Goal: Transaction & Acquisition: Purchase product/service

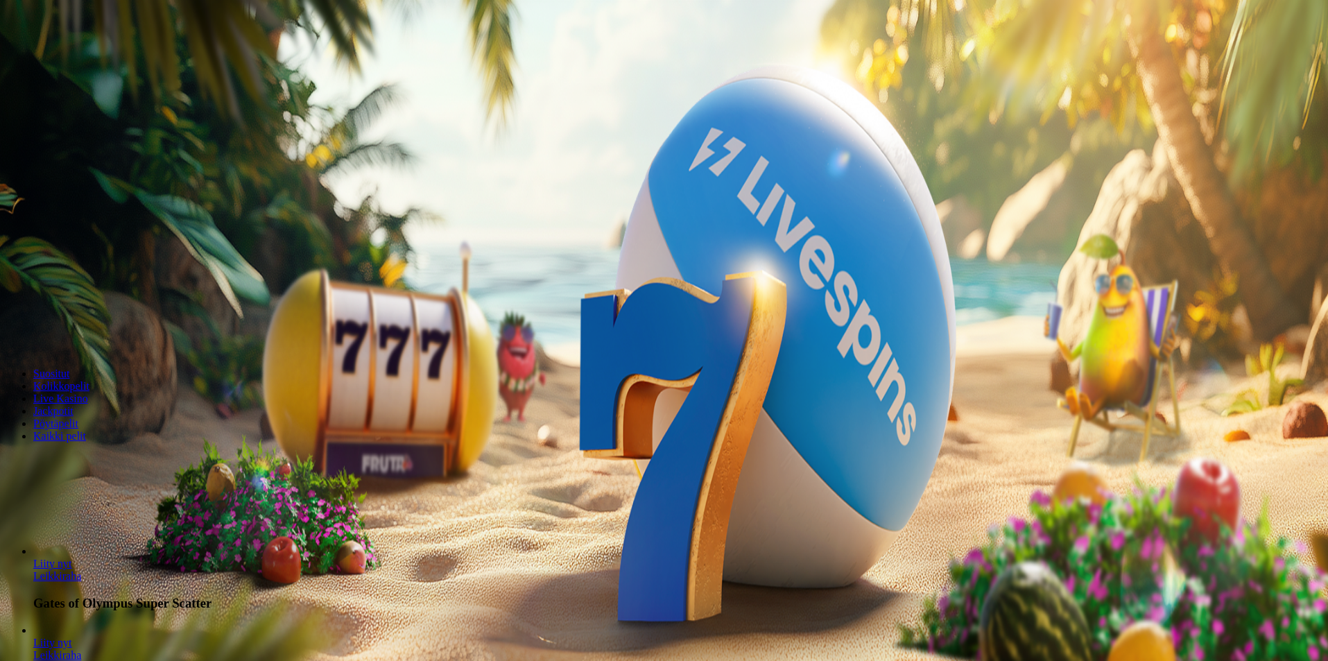
drag, startPoint x: 756, startPoint y: 185, endPoint x: 654, endPoint y: 198, distance: 102.8
click at [104, 291] on input "***" at bounding box center [55, 298] width 98 height 14
type input "**"
click at [73, 332] on span "Talleta ja pelaa" at bounding box center [42, 337] width 62 height 10
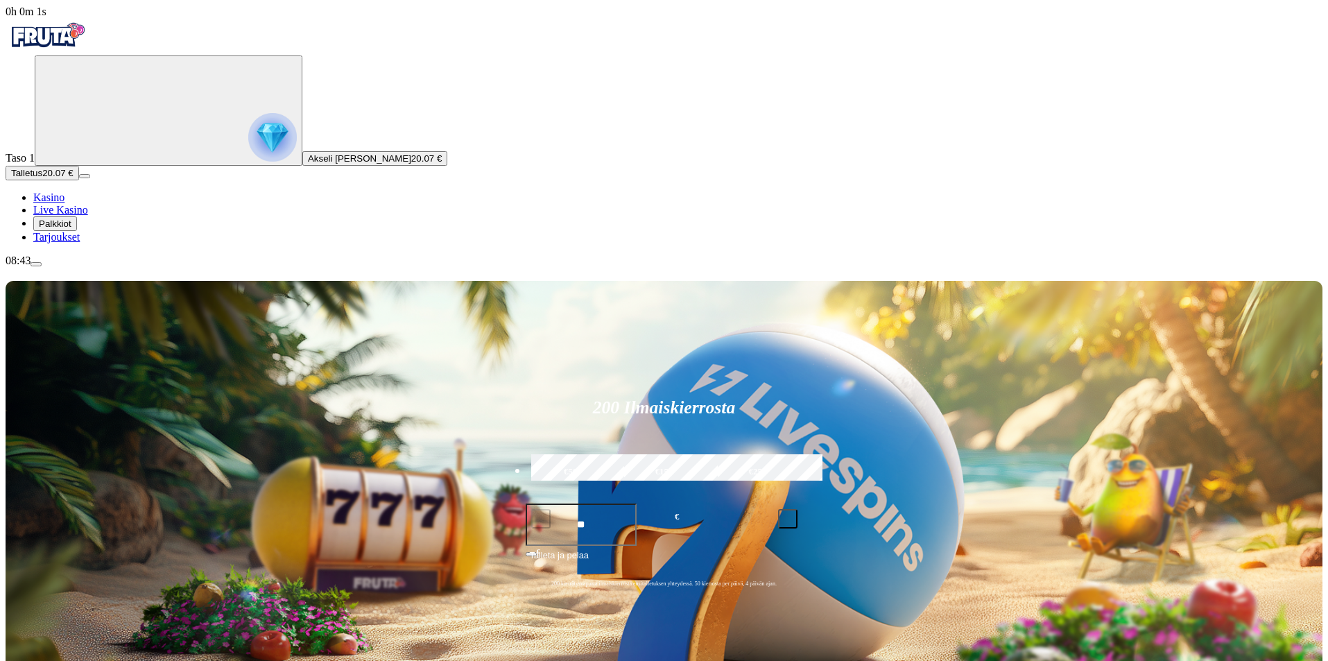
type input "*********"
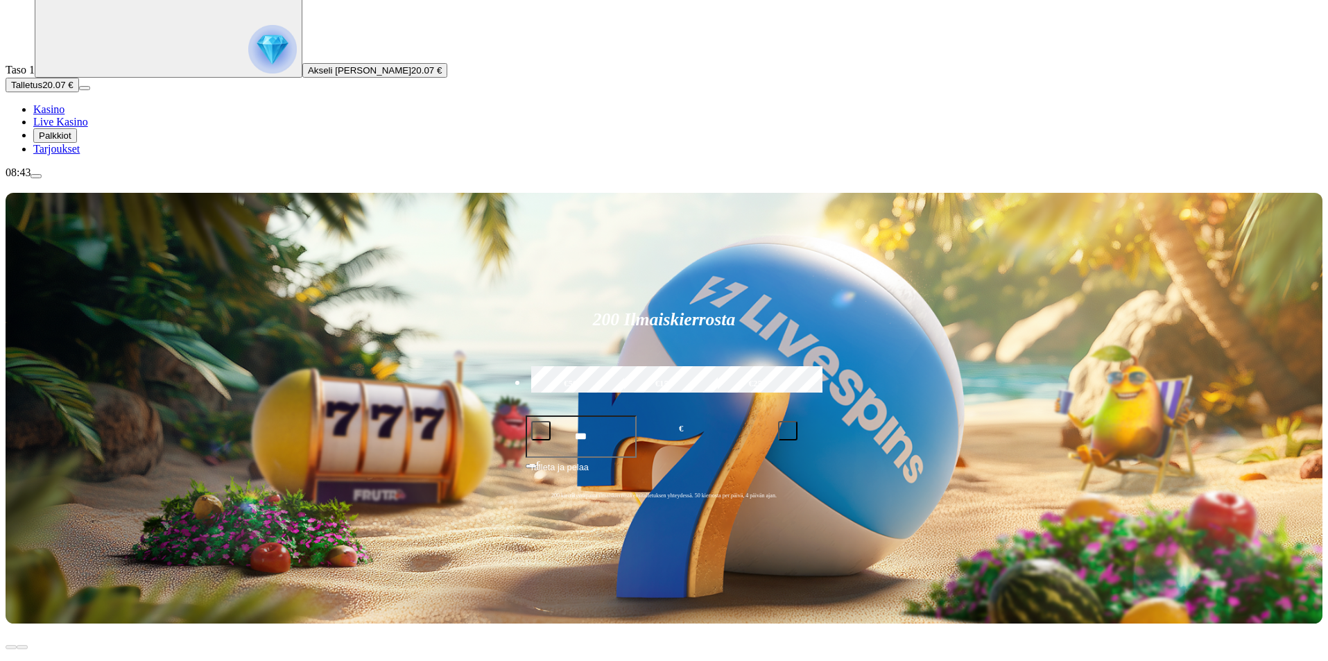
scroll to position [139, 0]
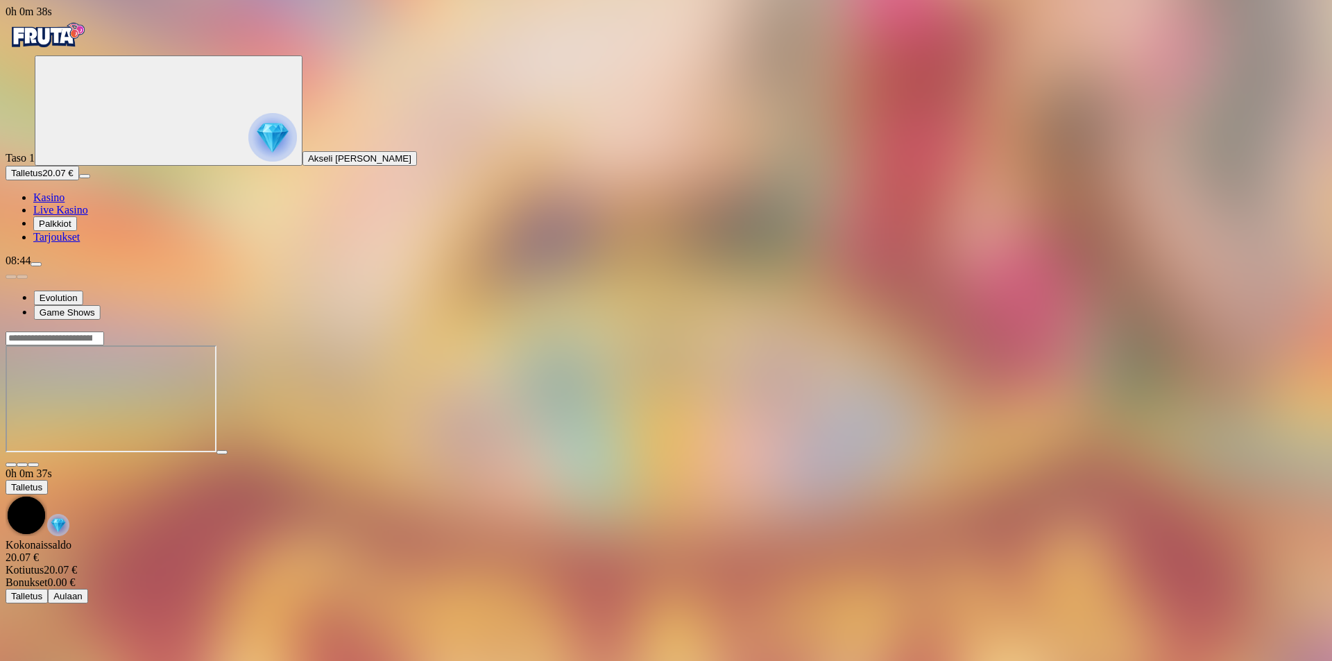
click at [914, 320] on ul "Evolution Game Shows" at bounding box center [666, 305] width 1321 height 29
click at [67, 49] on img "Primary" at bounding box center [47, 35] width 83 height 35
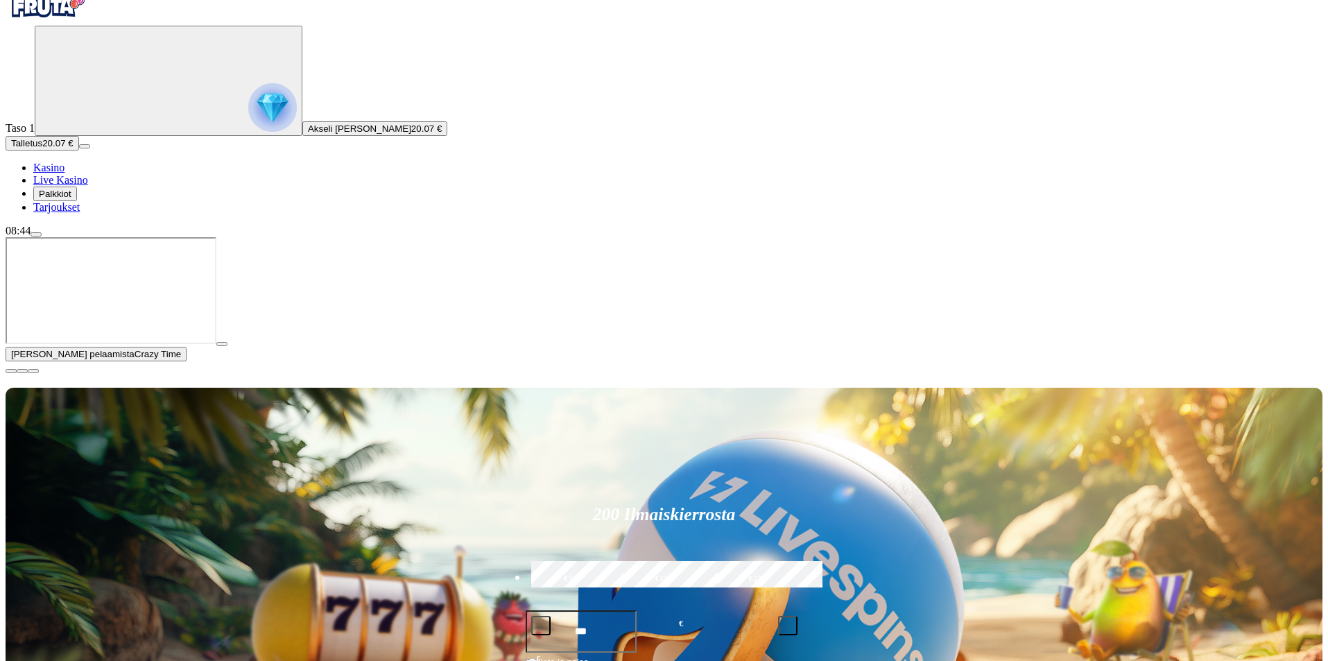
scroll to position [69, 0]
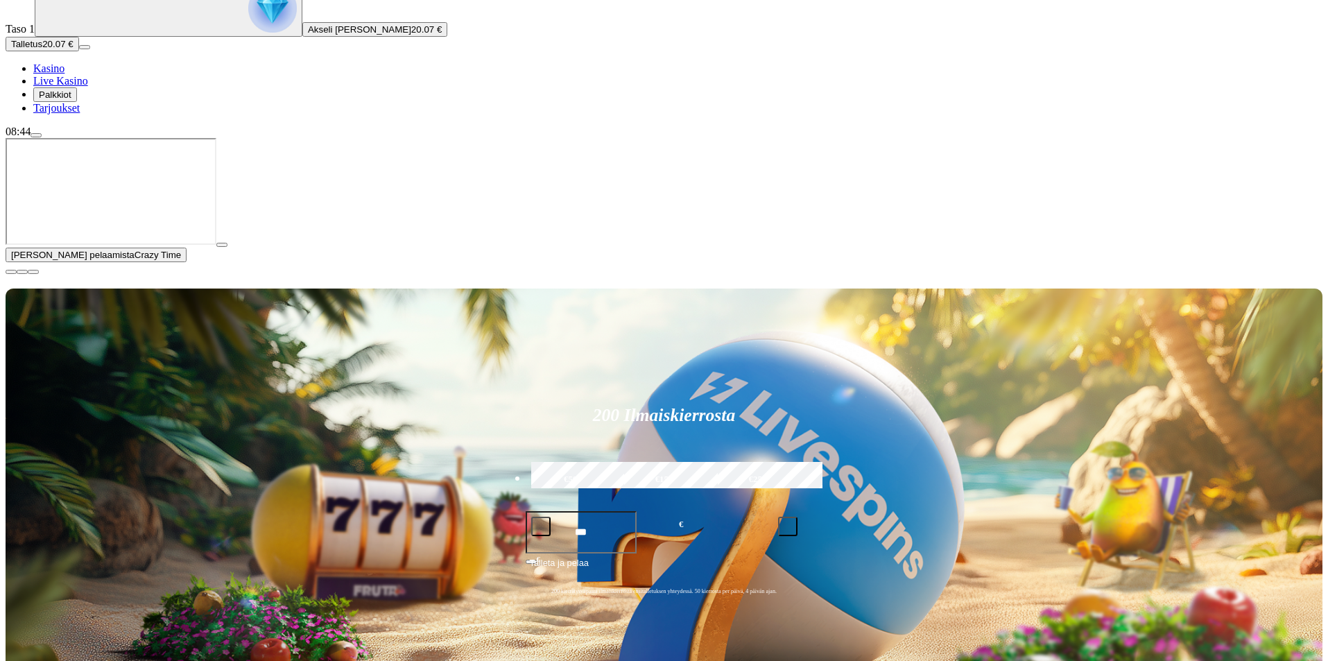
scroll to position [139, 0]
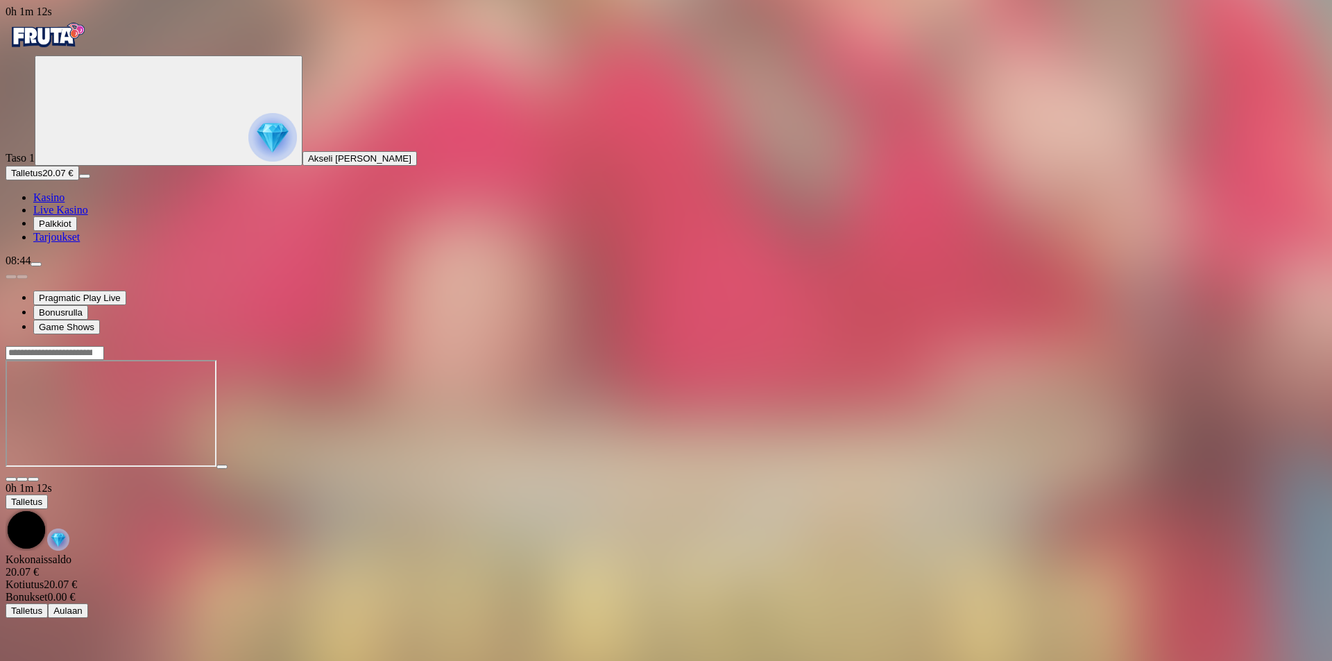
drag, startPoint x: 1249, startPoint y: 134, endPoint x: 1249, endPoint y: 194, distance: 60.3
click at [33, 479] on span "fullscreen icon" at bounding box center [33, 479] width 0 height 0
drag, startPoint x: 1248, startPoint y: 80, endPoint x: 1245, endPoint y: 73, distance: 7.5
click at [11, 479] on span "close icon" at bounding box center [11, 479] width 0 height 0
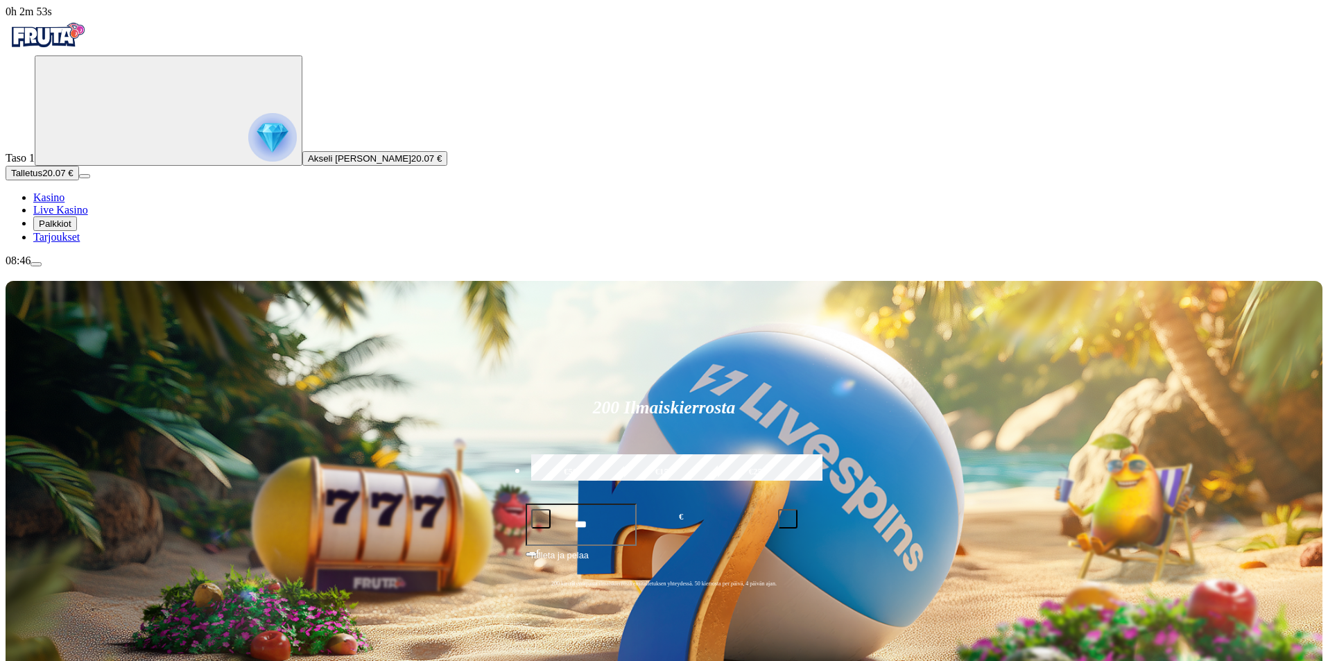
type input "*****"
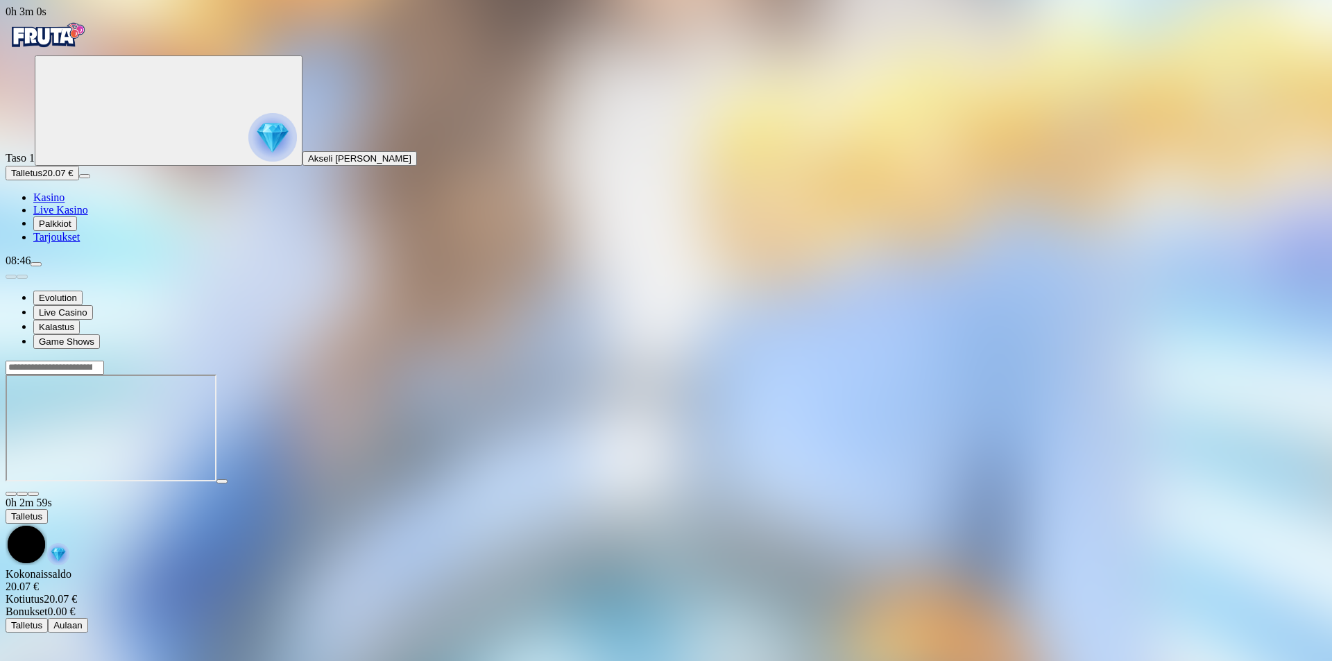
click at [33, 494] on span "fullscreen icon" at bounding box center [33, 494] width 0 height 0
click at [78, 42] on img "Primary" at bounding box center [47, 35] width 83 height 35
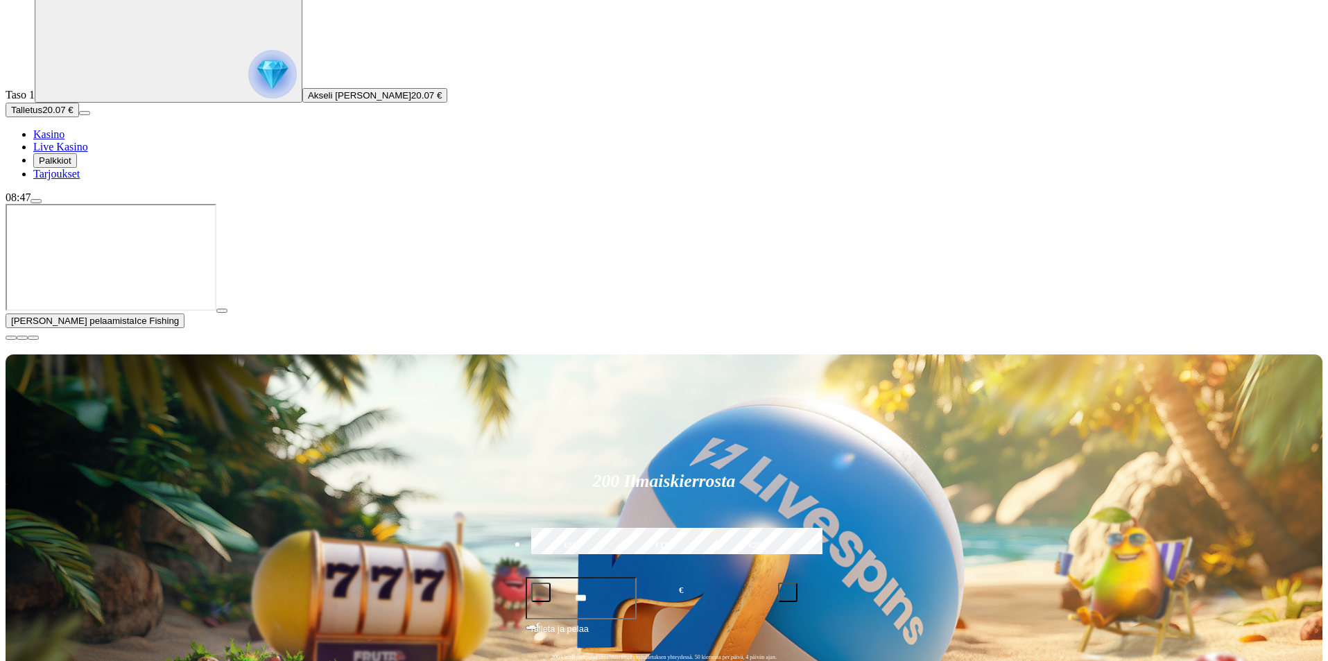
scroll to position [69, 0]
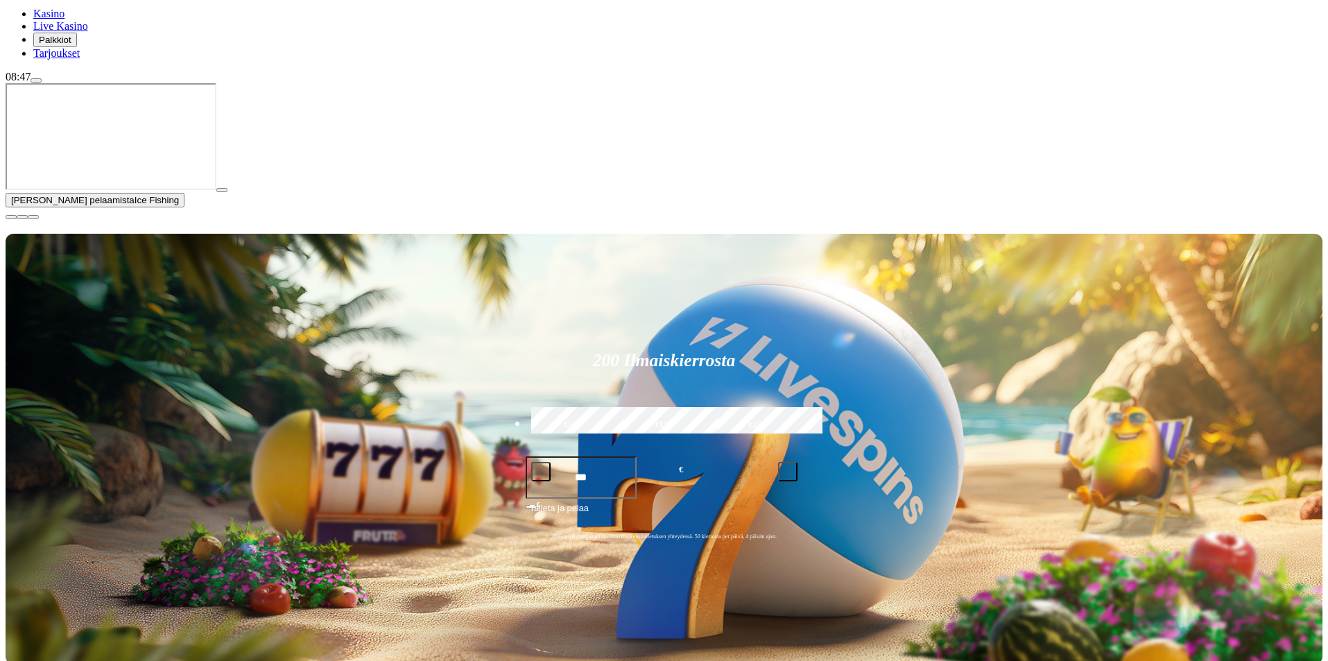
scroll to position [208, 0]
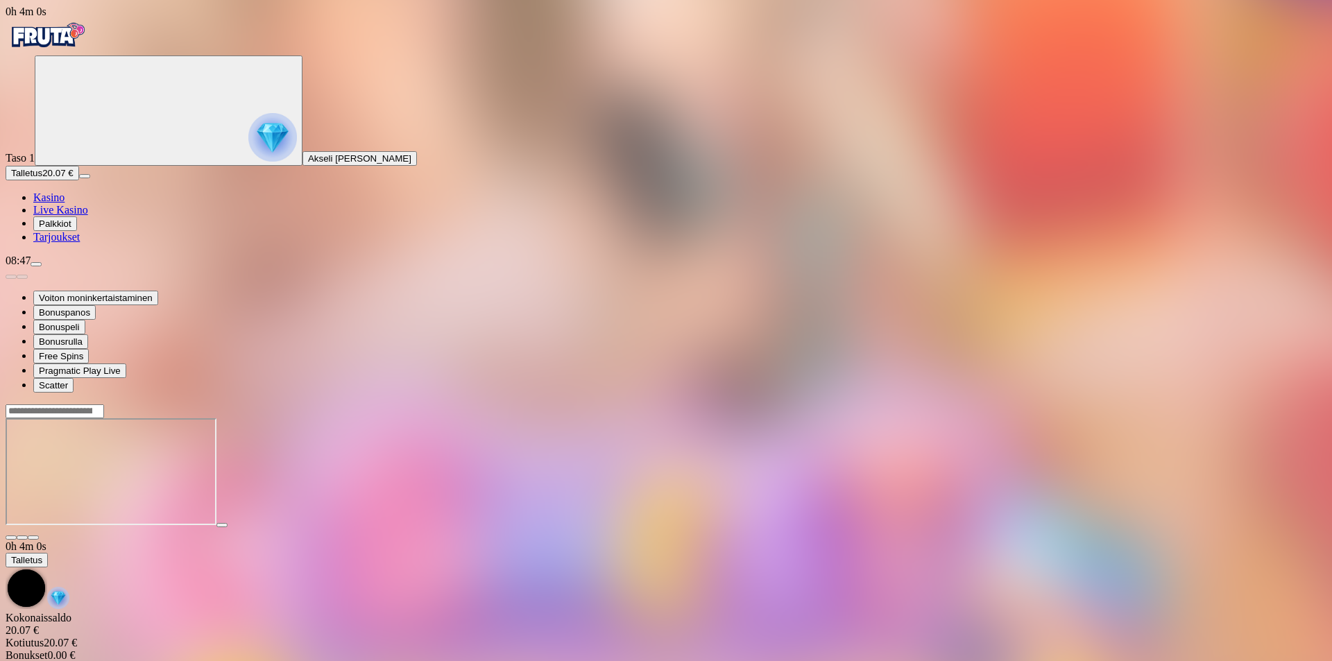
click at [64, 53] on img "Primary" at bounding box center [47, 35] width 83 height 35
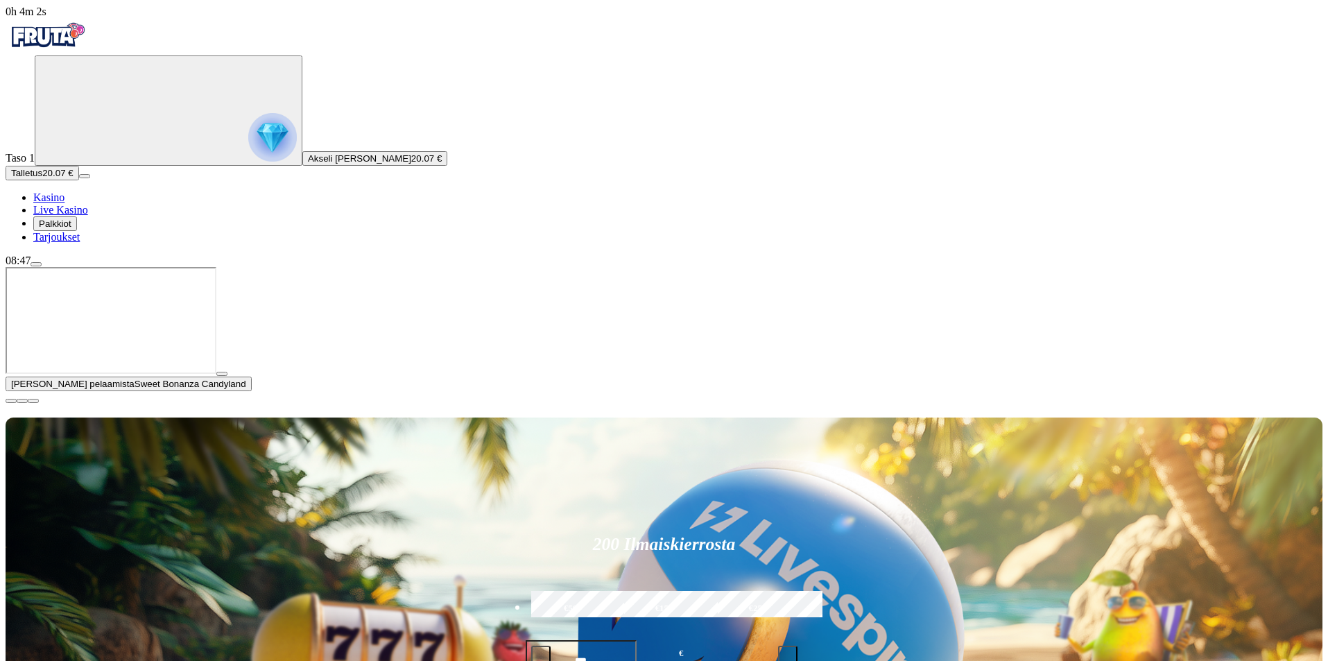
click at [11, 401] on span "close icon" at bounding box center [11, 401] width 0 height 0
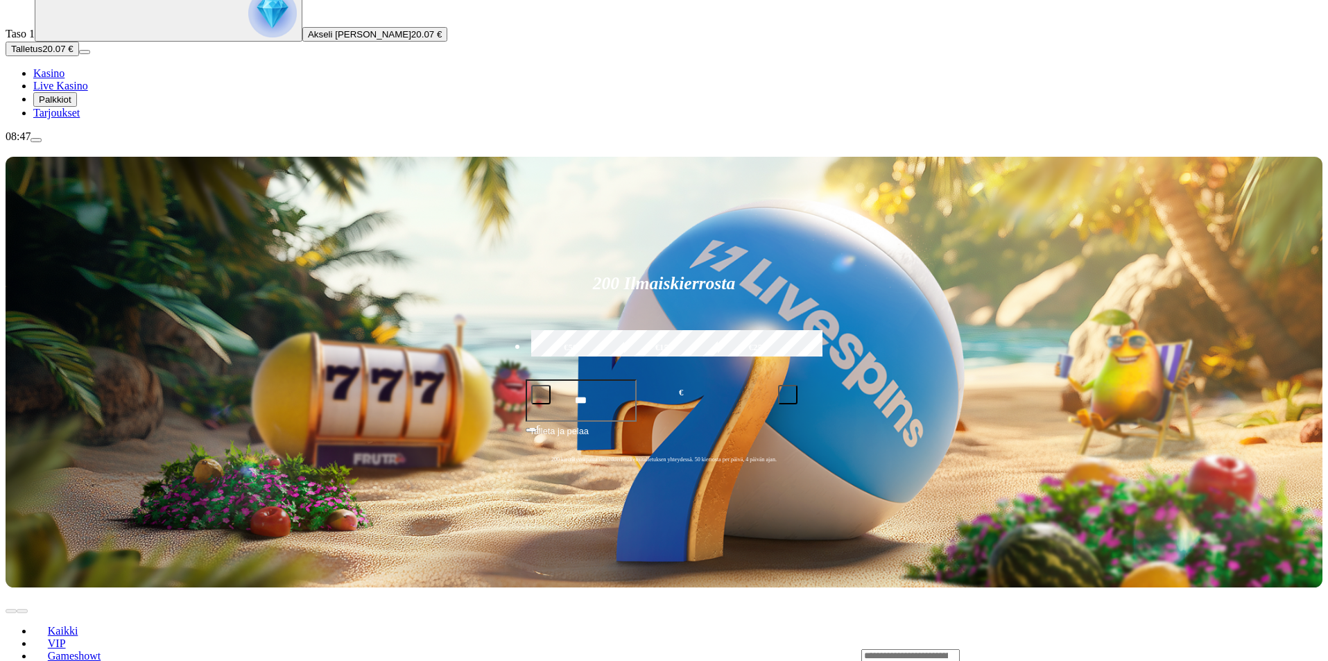
scroll to position [139, 0]
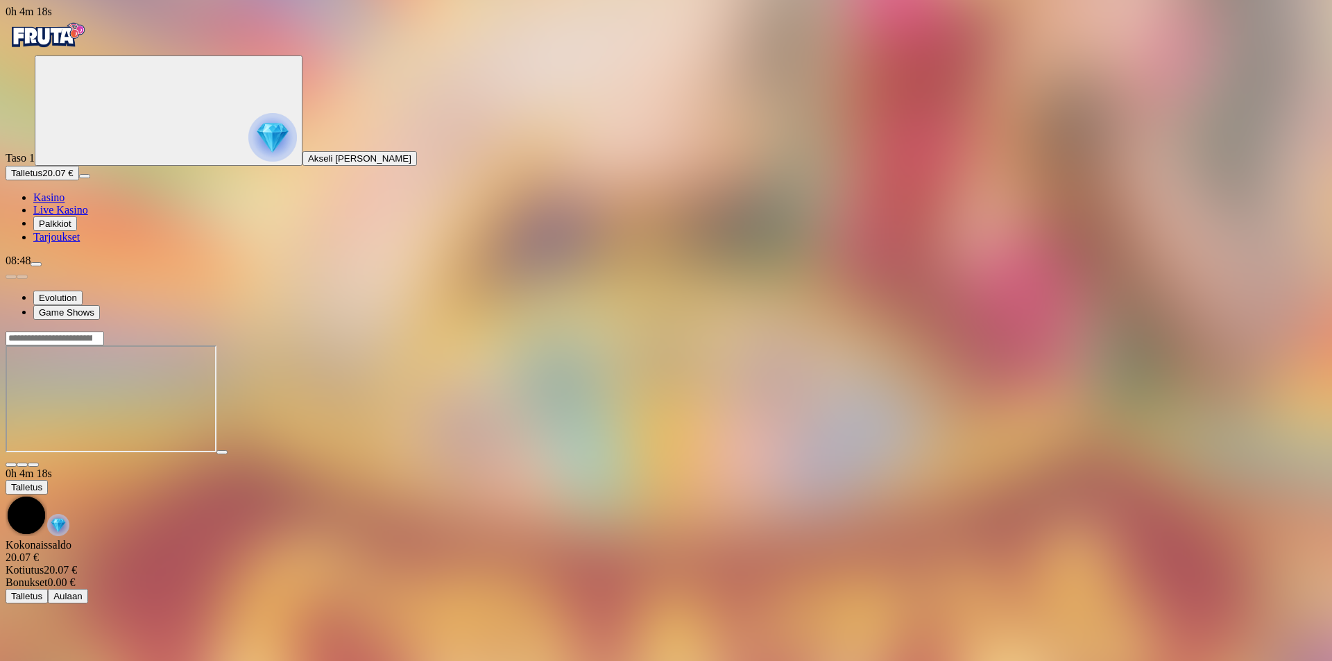
click at [33, 465] on span "fullscreen icon" at bounding box center [33, 465] width 0 height 0
click at [17, 463] on button "button" at bounding box center [11, 465] width 11 height 4
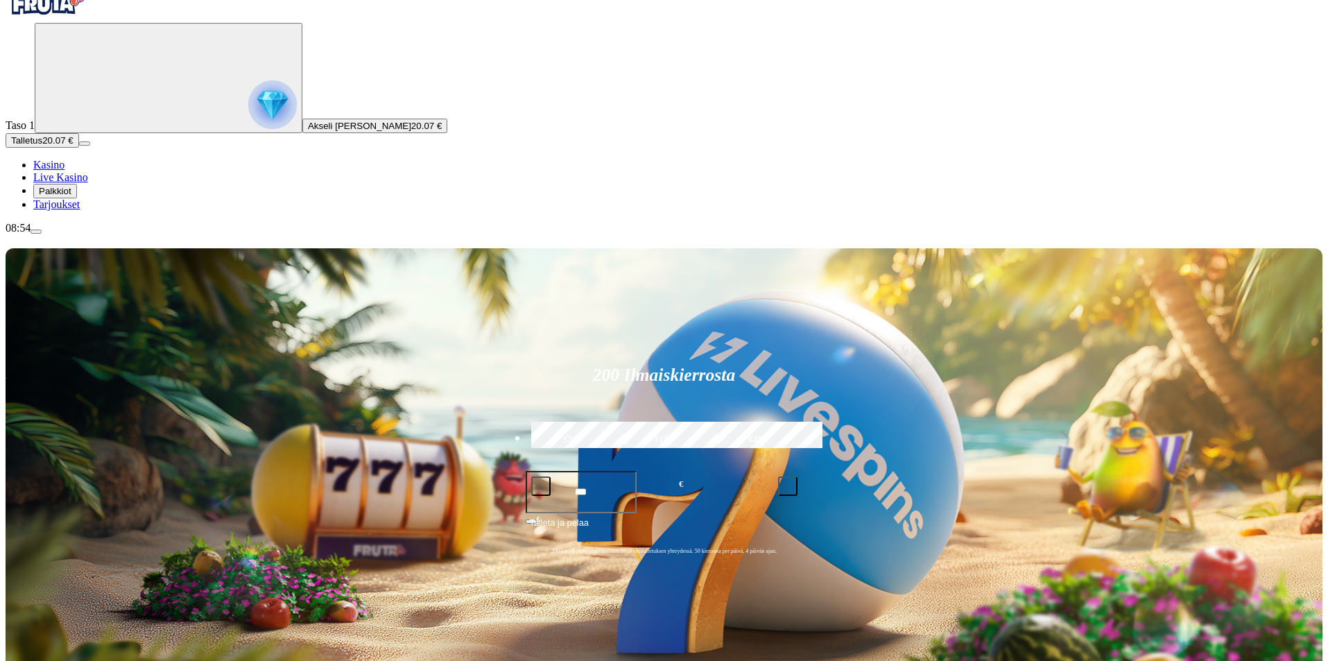
scroll to position [208, 0]
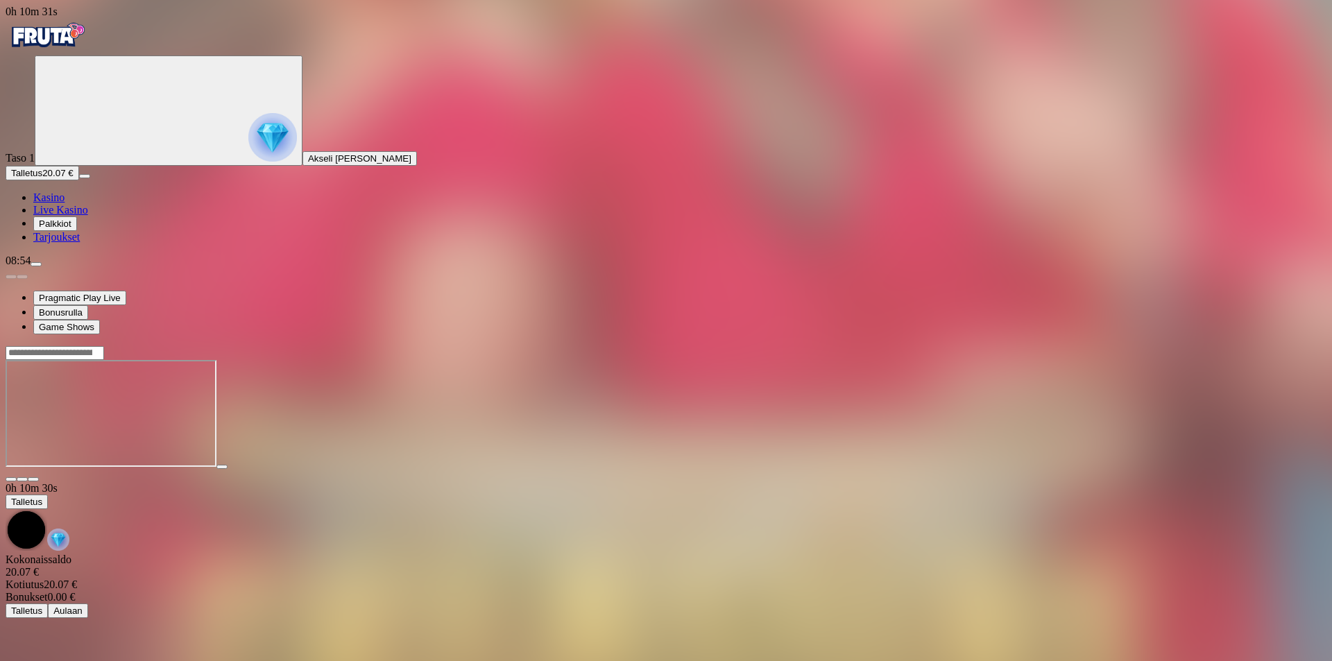
click at [33, 479] on span "fullscreen icon" at bounding box center [33, 479] width 0 height 0
click at [73, 53] on img "Primary" at bounding box center [47, 35] width 83 height 35
